Goal: Information Seeking & Learning: Learn about a topic

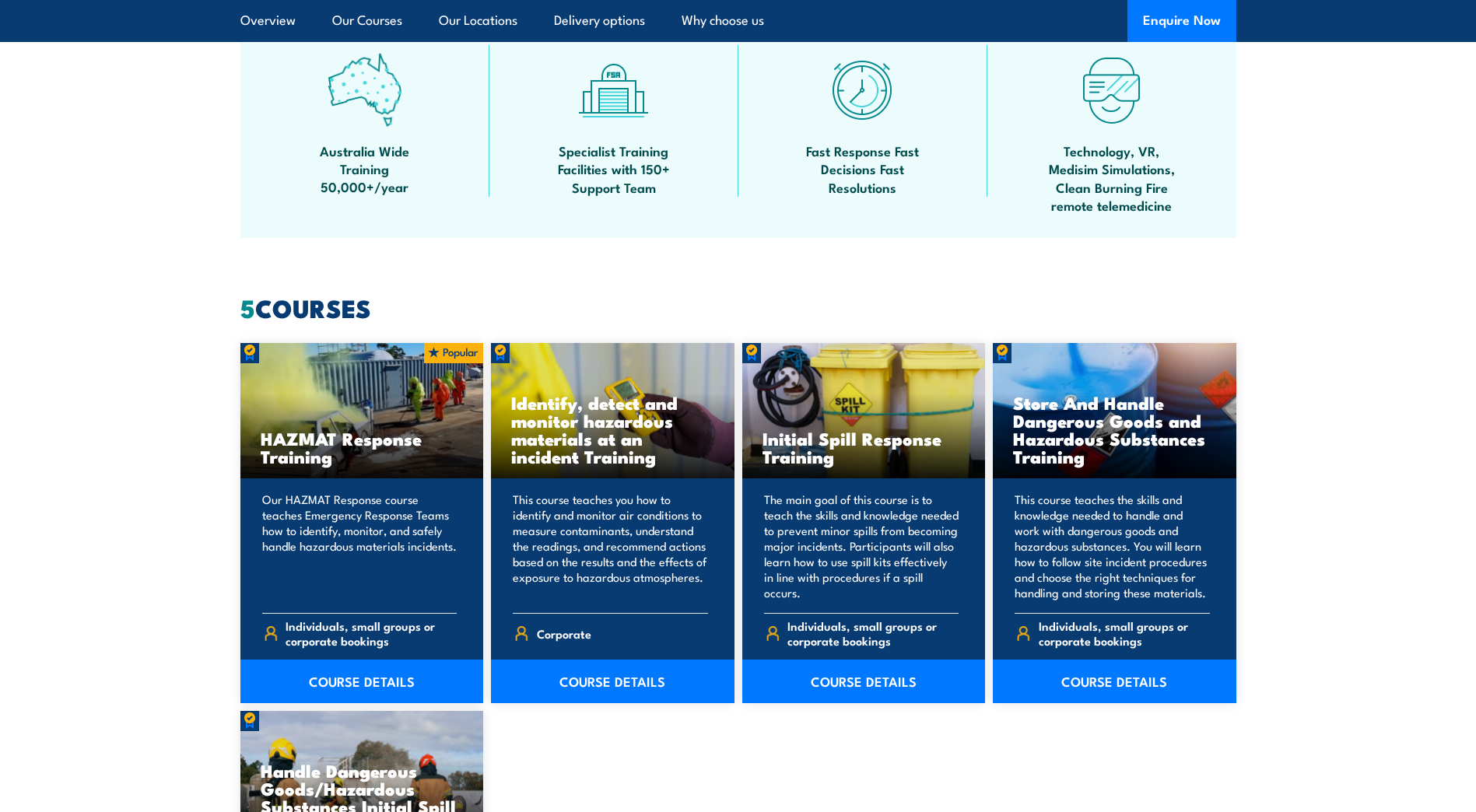
scroll to position [982, 0]
click at [1082, 685] on link "COURSE DETAILS" at bounding box center [1115, 681] width 244 height 43
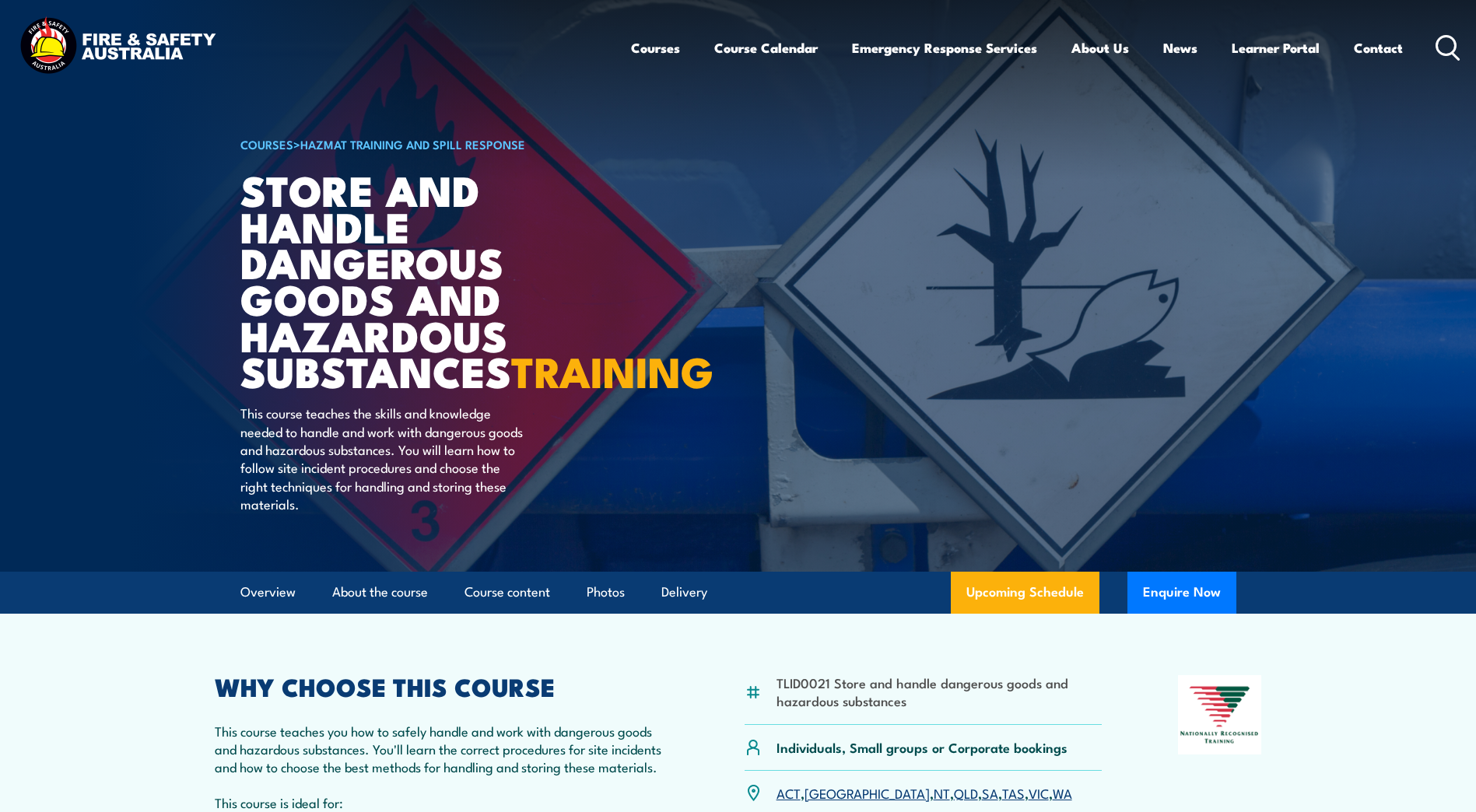
drag, startPoint x: 455, startPoint y: 412, endPoint x: 245, endPoint y: 217, distance: 286.6
click at [245, 217] on h1 "Store And Handle Dangerous Goods and Hazardous Substances TRAINING" at bounding box center [433, 280] width 385 height 218
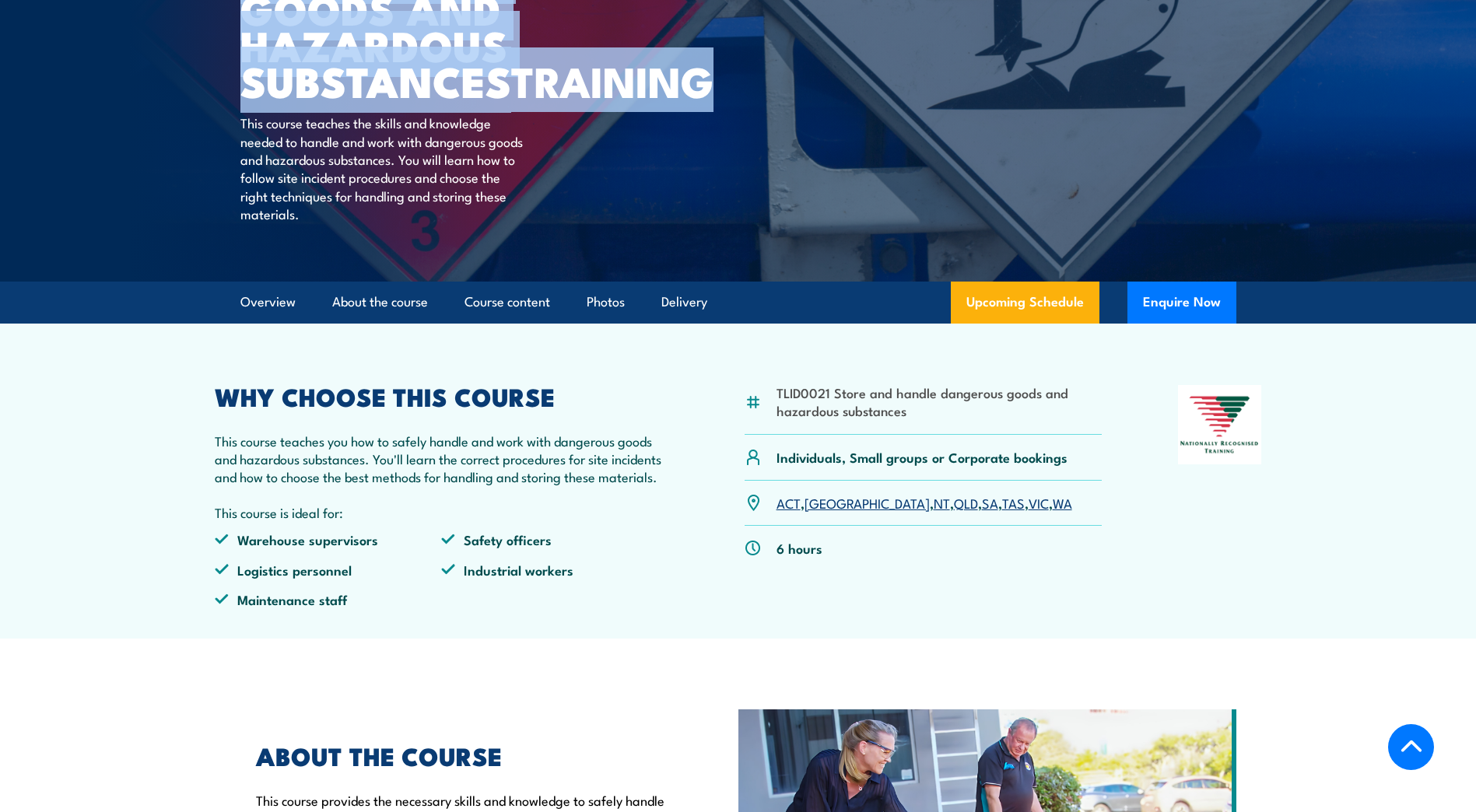
scroll to position [155, 0]
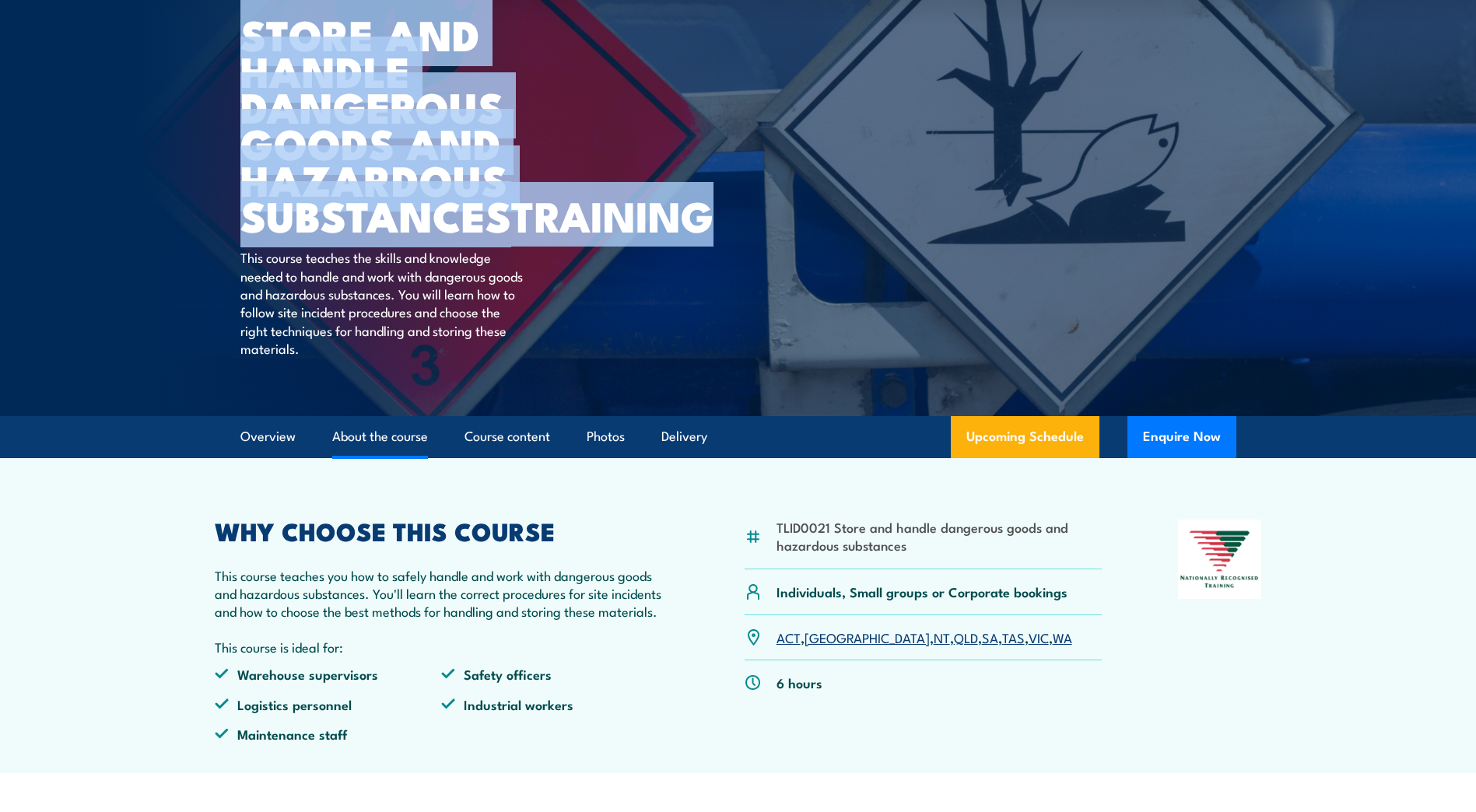
click at [358, 457] on link "About the course" at bounding box center [380, 437] width 95 height 41
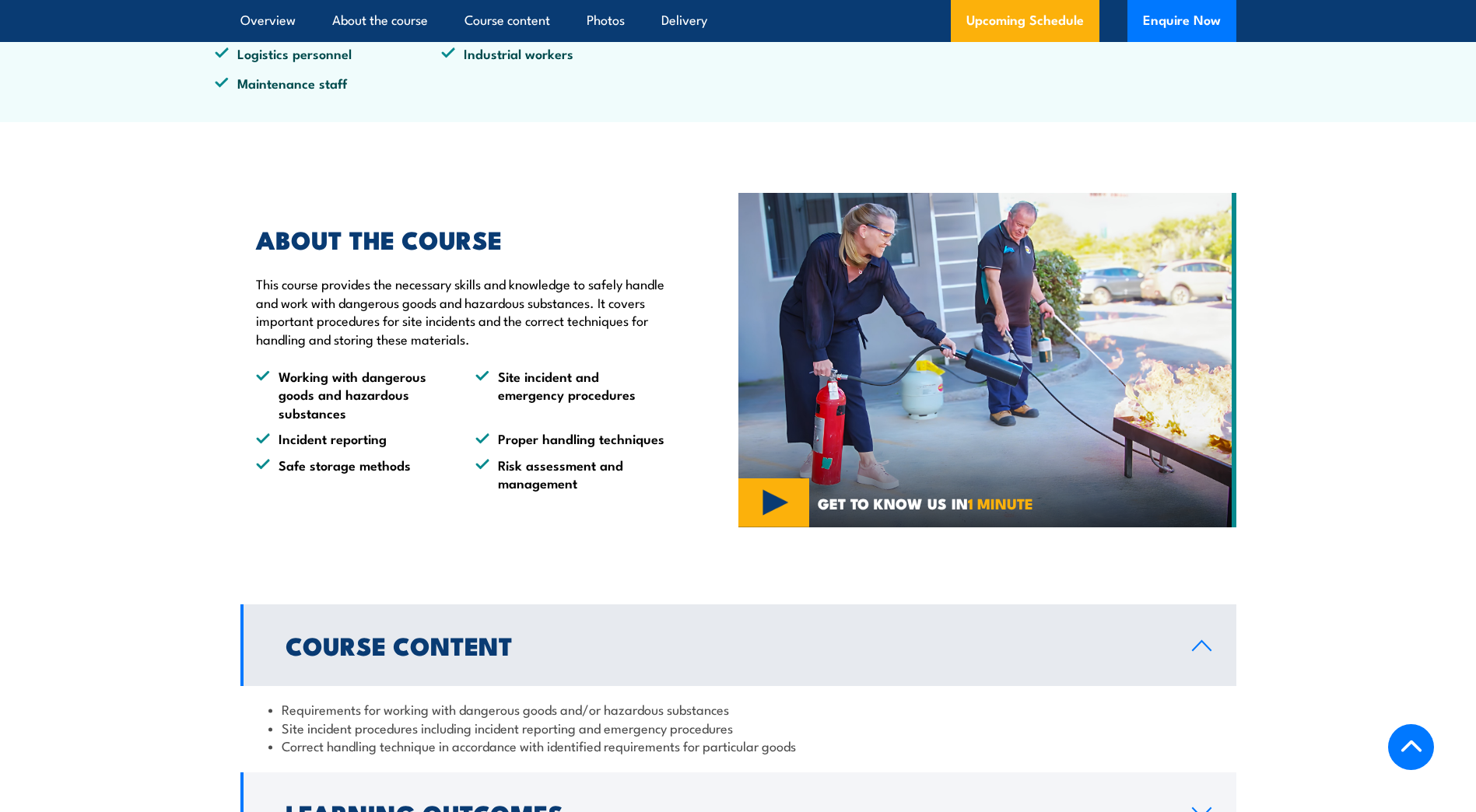
scroll to position [936, 0]
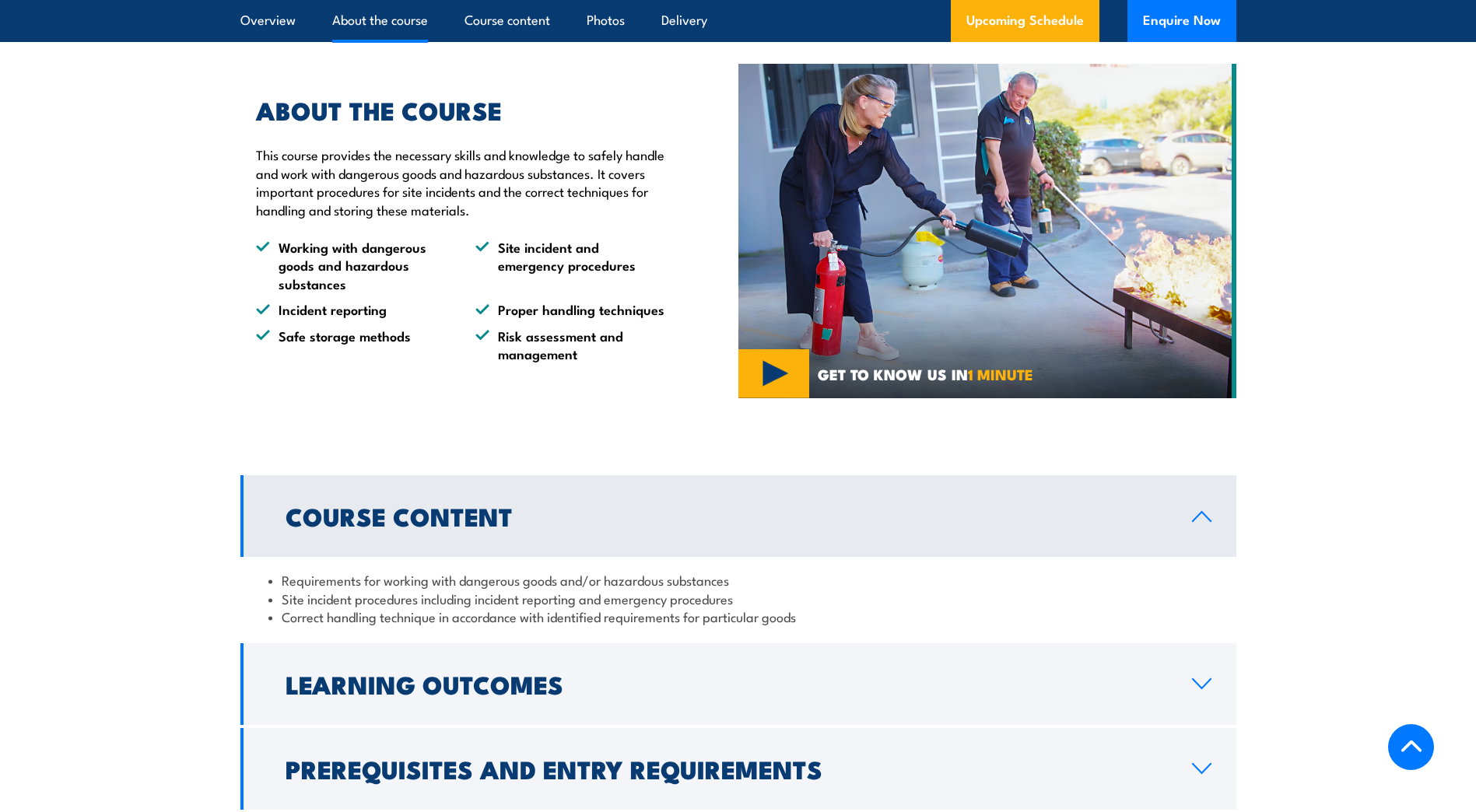
drag, startPoint x: 554, startPoint y: 248, endPoint x: 252, endPoint y: 182, distance: 309.1
click at [252, 182] on div "ABOUT THE COURSE This course provides the necessary skills and knowledge to saf…" at bounding box center [453, 230] width 426 height 264
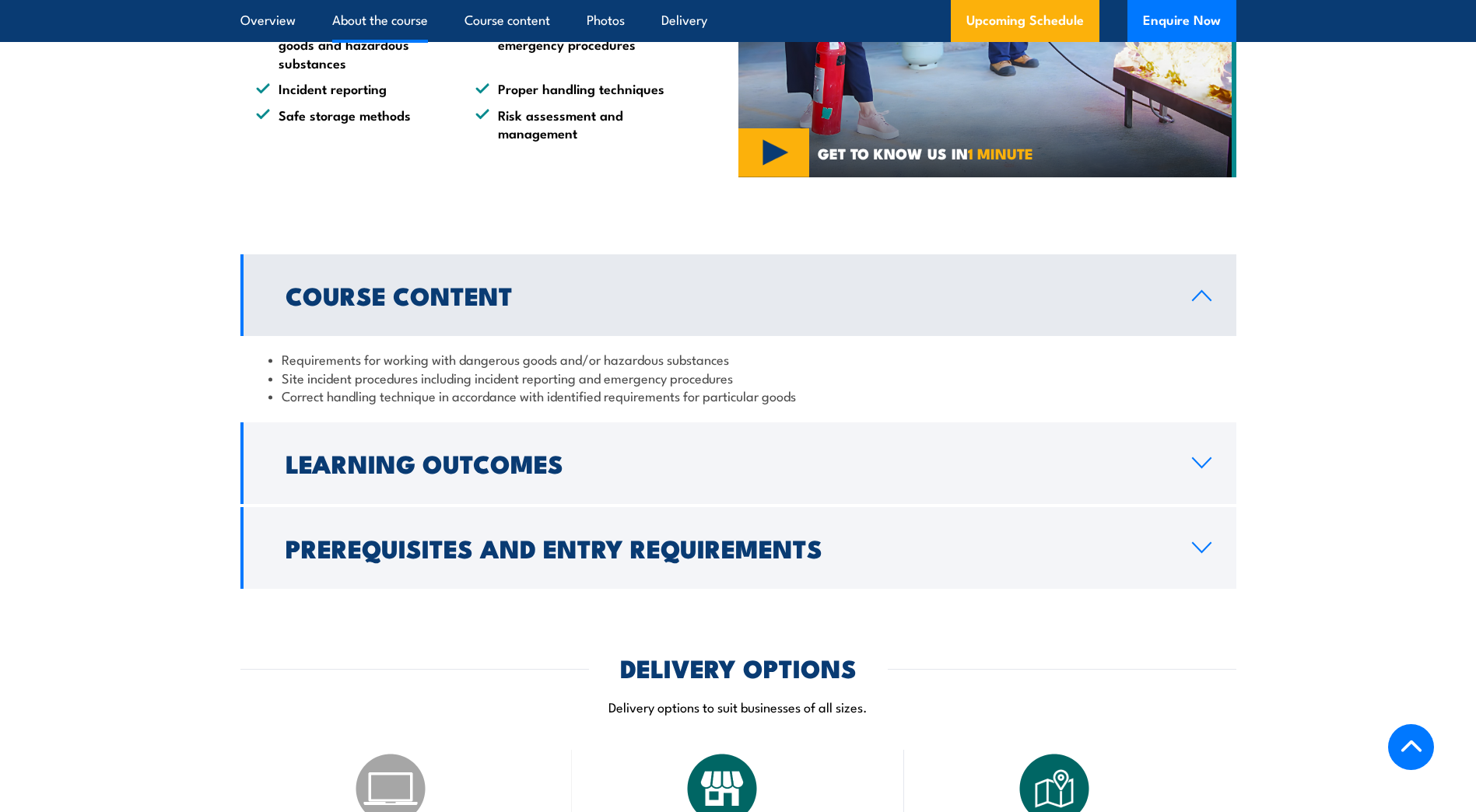
scroll to position [1169, 0]
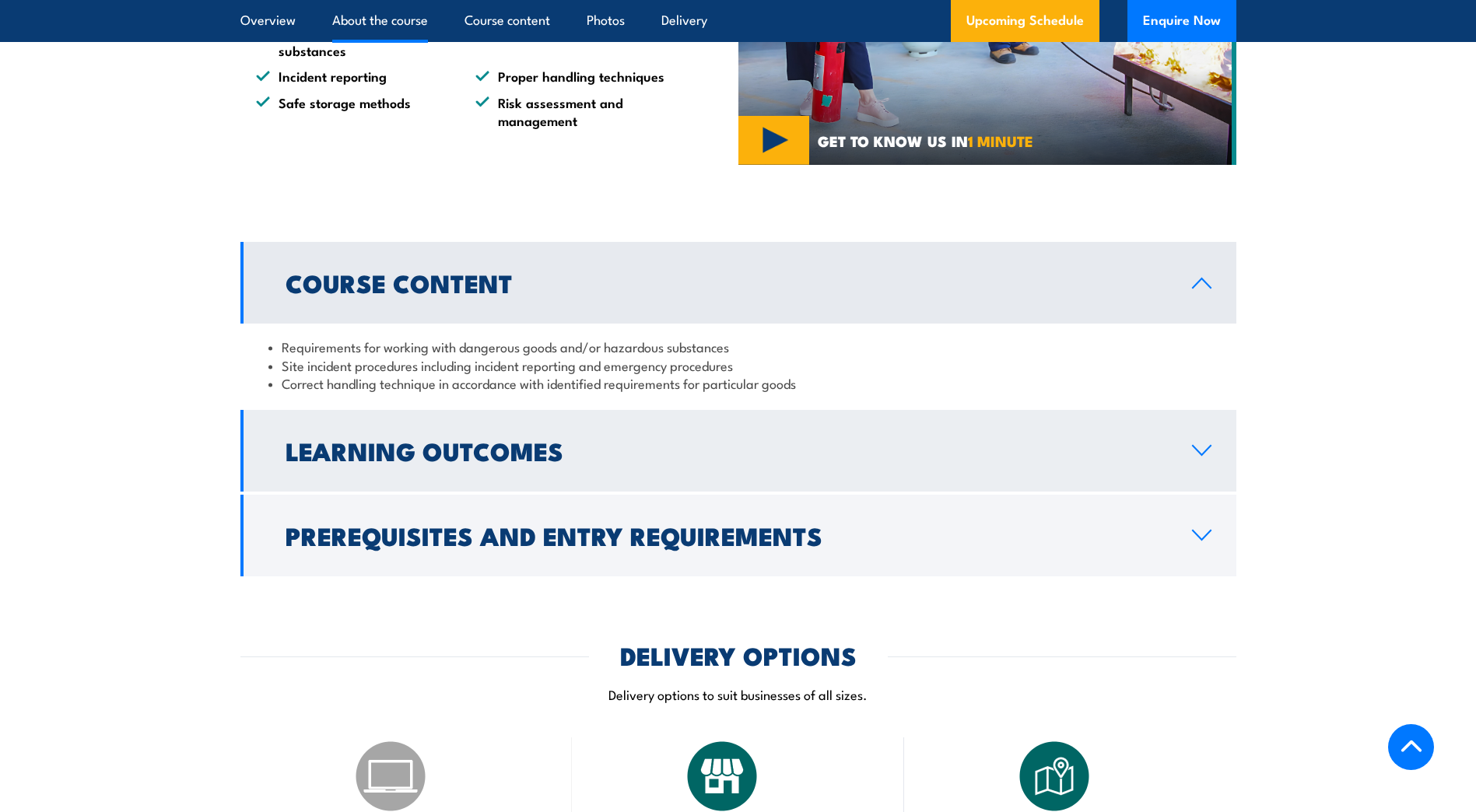
click at [1204, 457] on icon at bounding box center [1202, 450] width 21 height 12
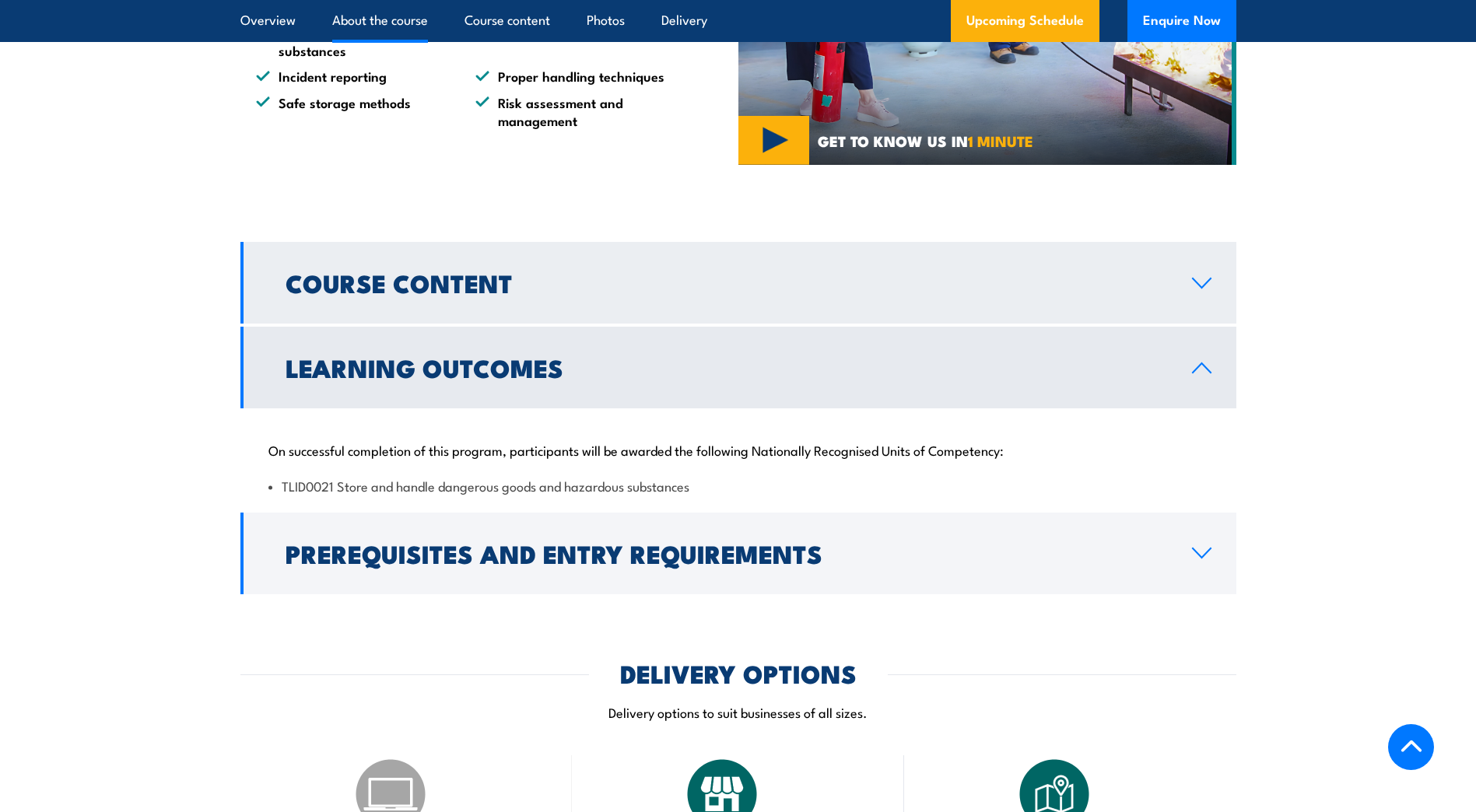
click at [1199, 324] on link "Course Content" at bounding box center [738, 282] width 996 height 82
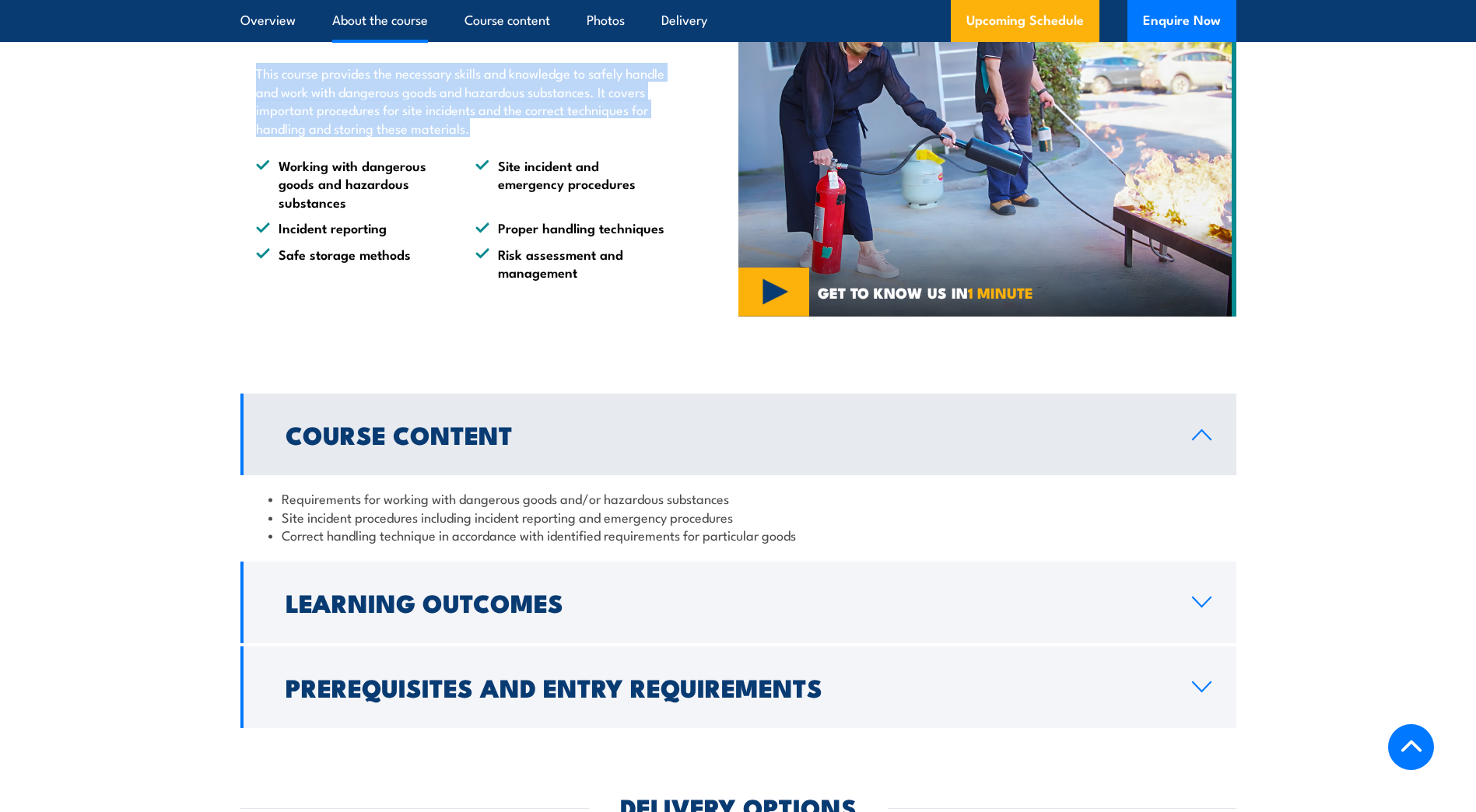
scroll to position [1014, 0]
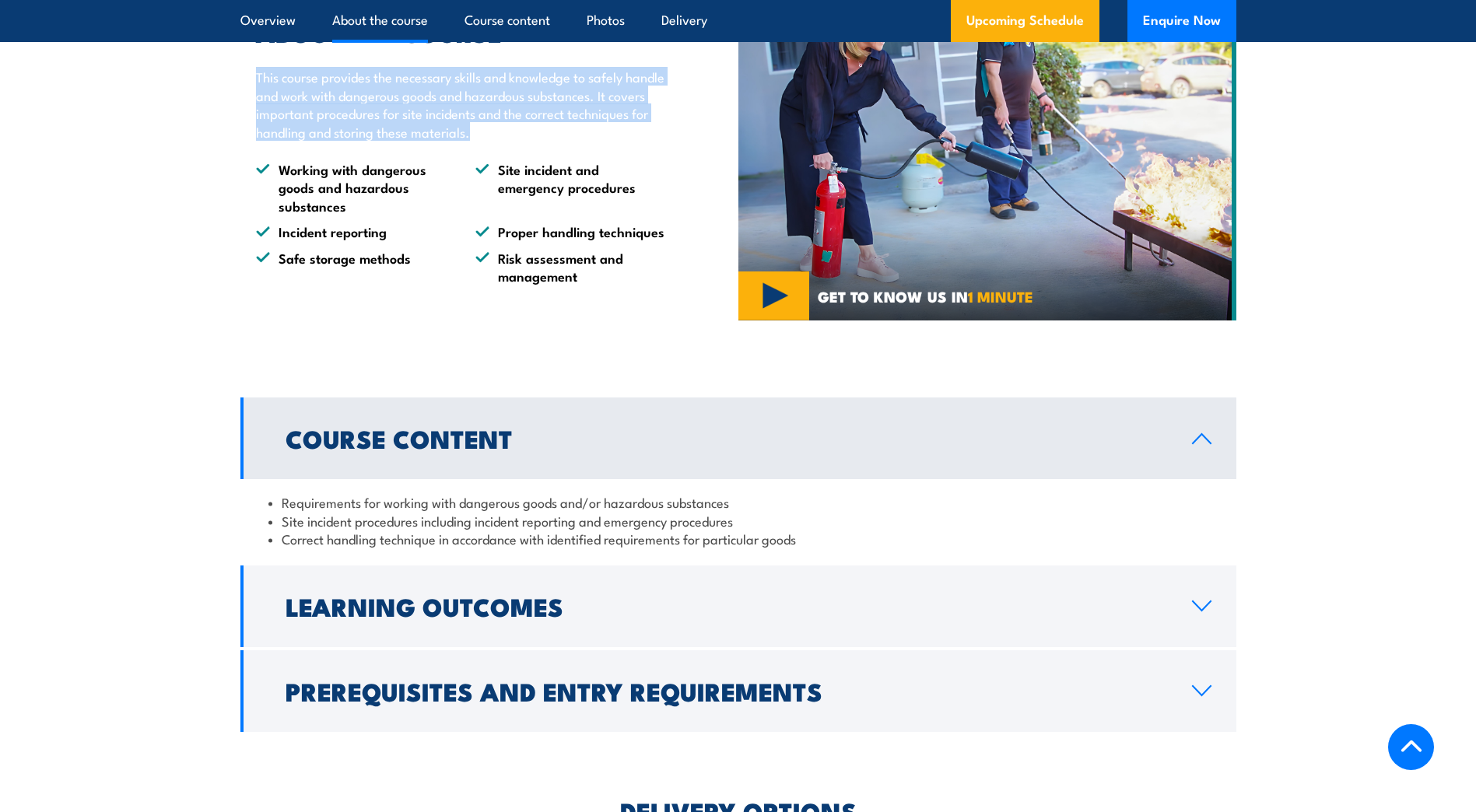
drag, startPoint x: 276, startPoint y: 206, endPoint x: 588, endPoint y: 313, distance: 329.8
click at [588, 285] on ul "Working with dangerous goods and hazardous substances Site incident and emergen…" at bounding box center [461, 222] width 410 height 124
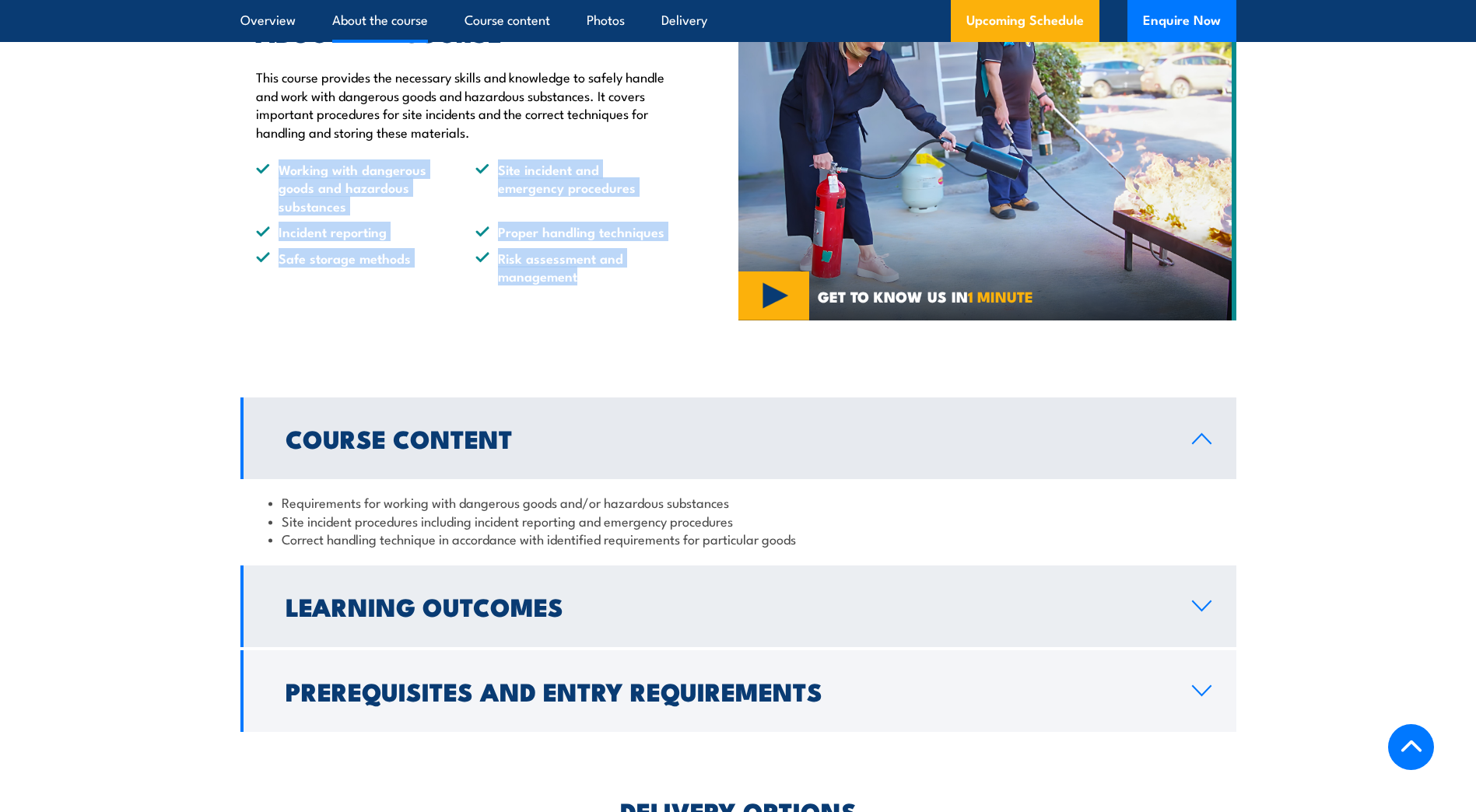
scroll to position [1403, 0]
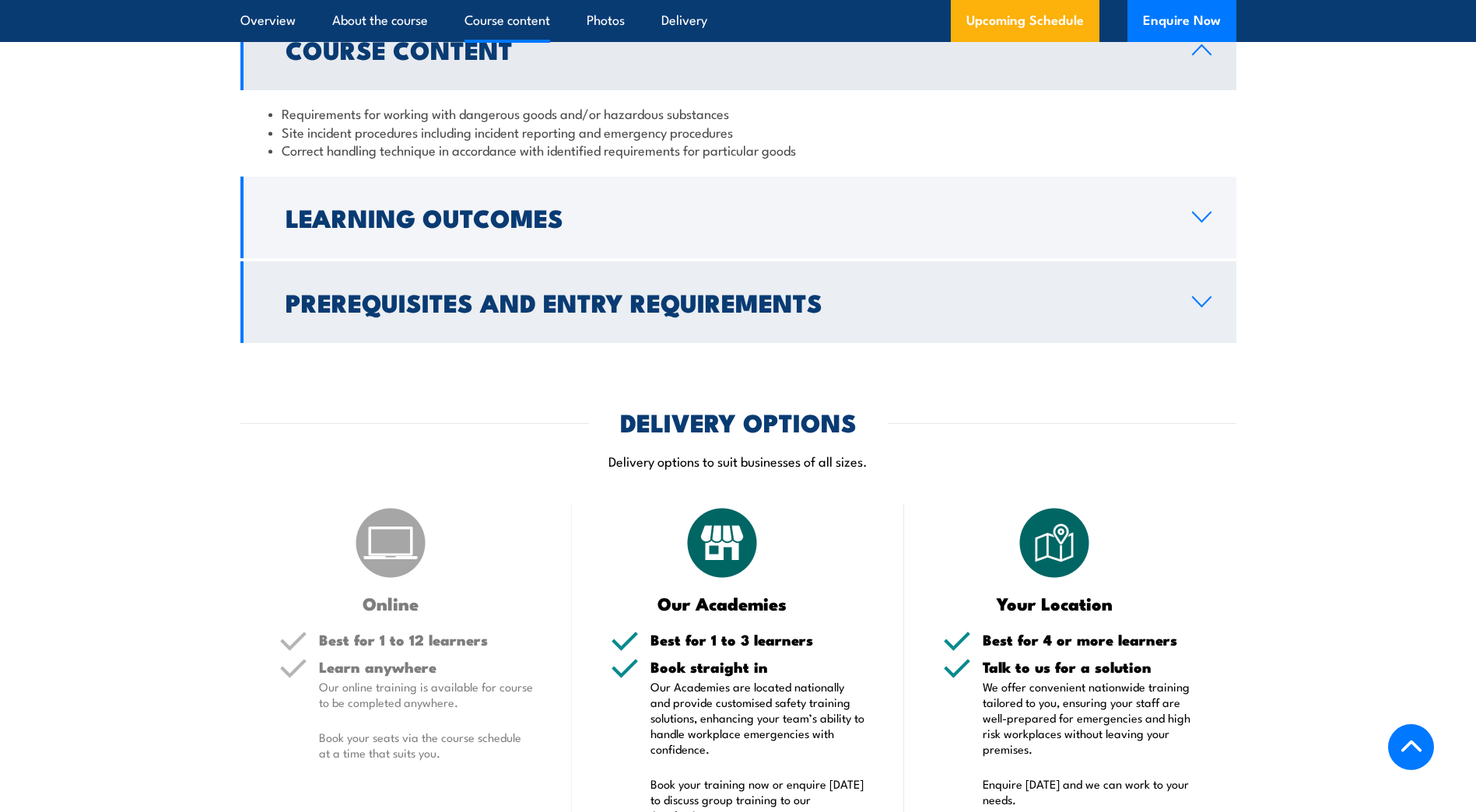
click at [1199, 326] on link "Prerequisites and Entry Requirements" at bounding box center [738, 302] width 996 height 82
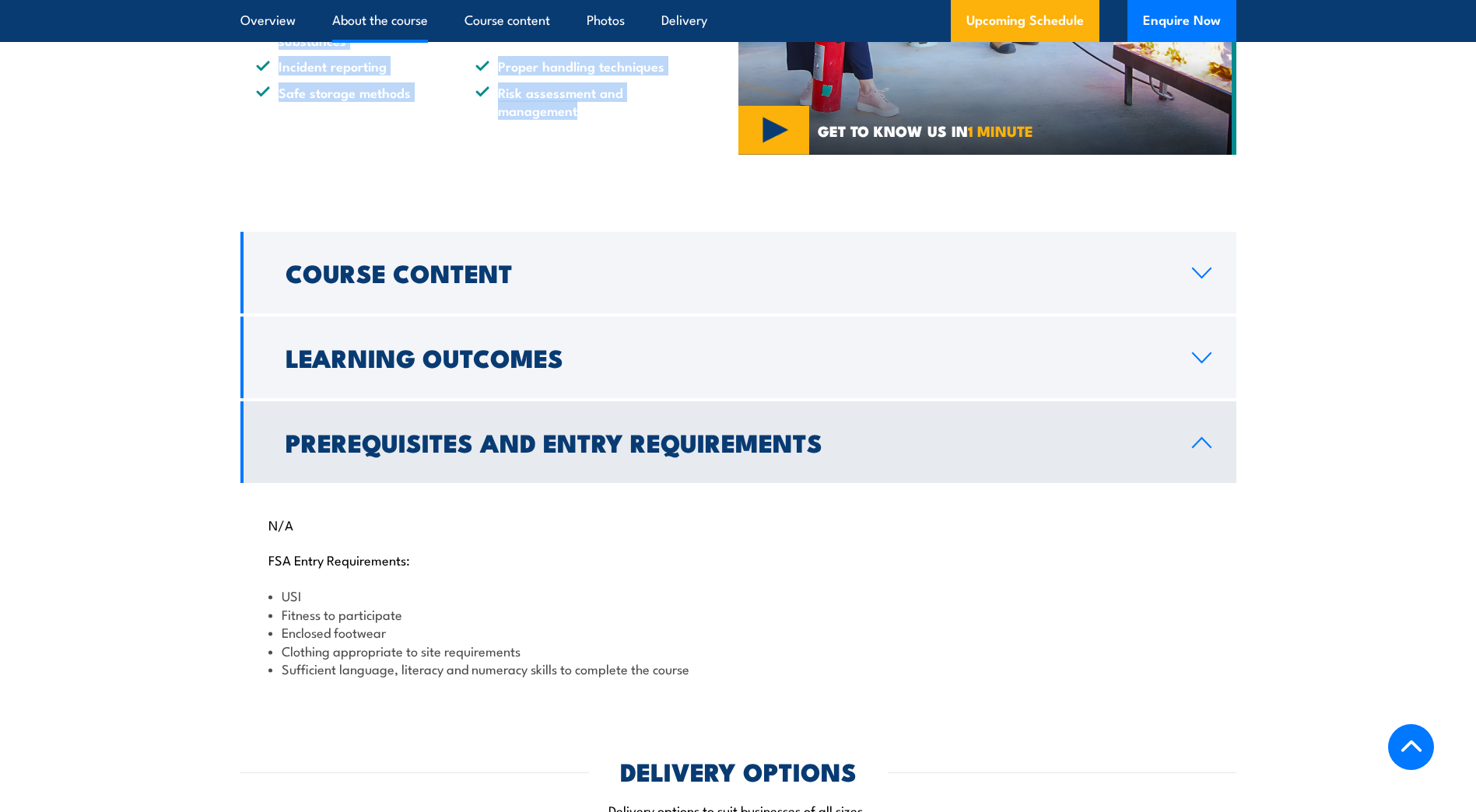
scroll to position [1013, 0]
